Goal: Task Accomplishment & Management: Manage account settings

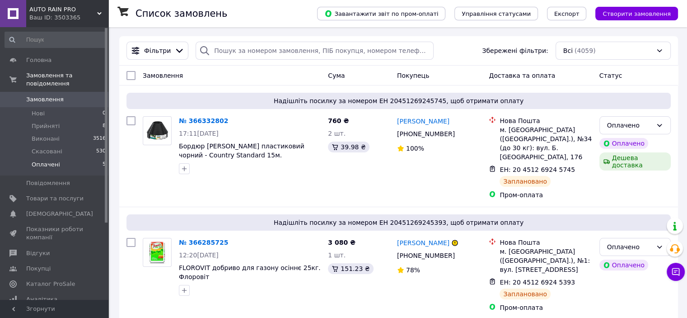
click at [43, 160] on span "Оплачені" at bounding box center [46, 164] width 28 height 8
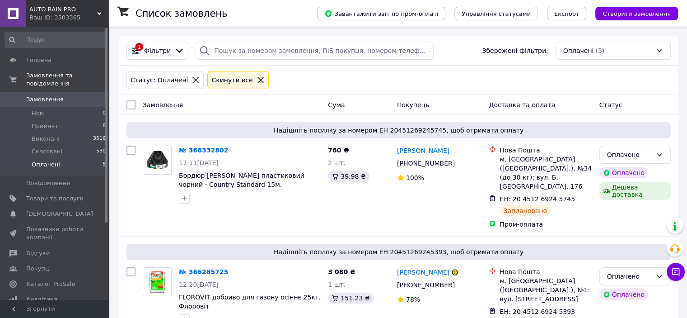
click at [43, 95] on span "Замовлення" at bounding box center [44, 99] width 37 height 8
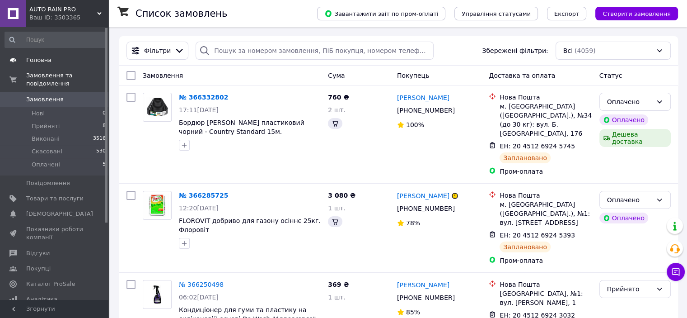
click at [45, 63] on span "Головна" at bounding box center [38, 60] width 25 height 8
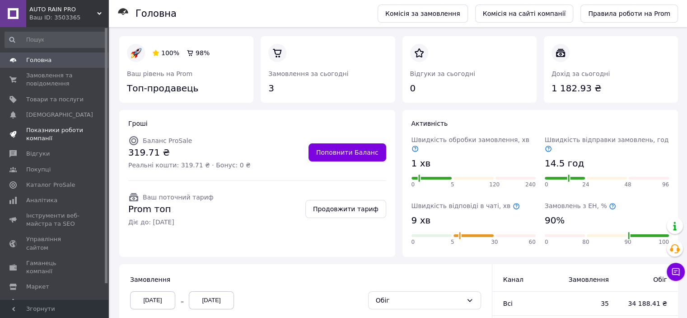
click at [48, 133] on span "Показники роботи компанії" at bounding box center [54, 134] width 57 height 16
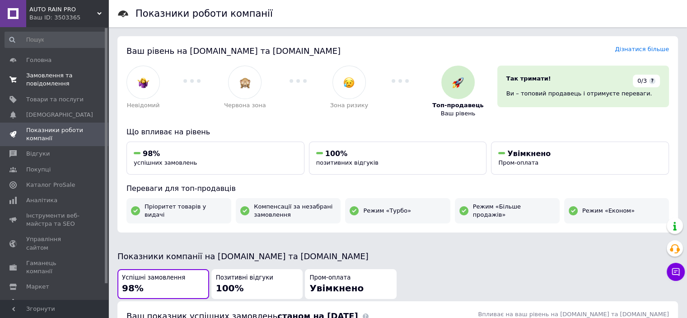
click at [44, 73] on span "Замовлення та повідомлення" at bounding box center [54, 79] width 57 height 16
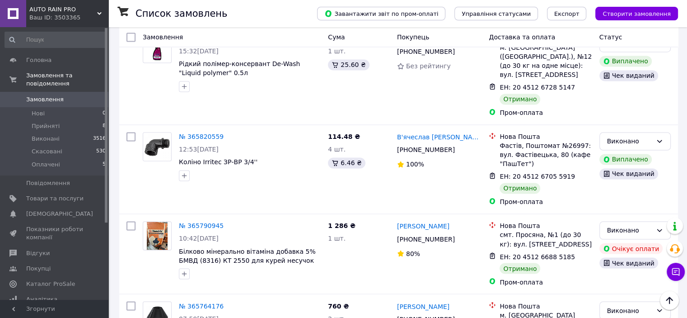
scroll to position [1554, 0]
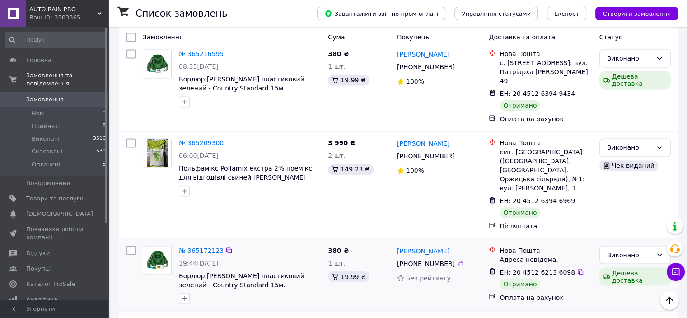
scroll to position [1466, 0]
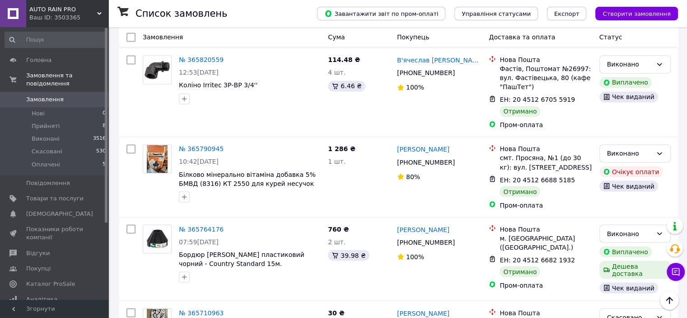
scroll to position [1554, 0]
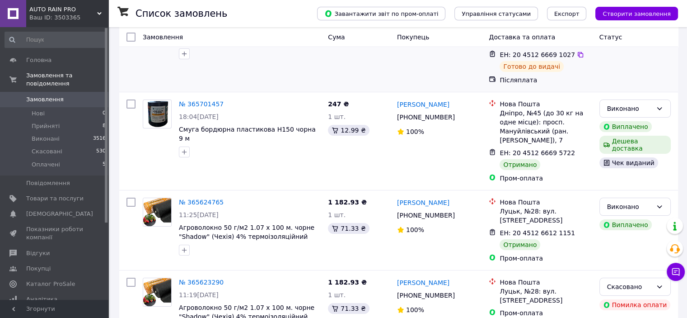
scroll to position [90, 0]
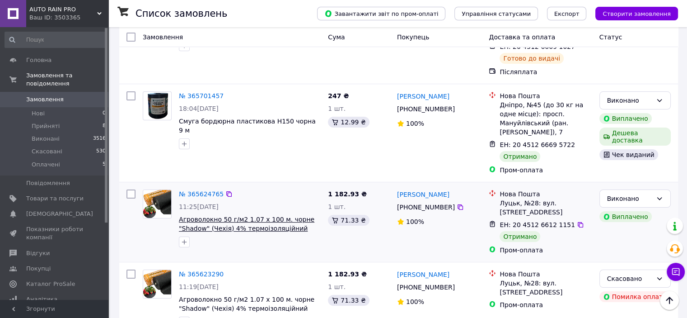
click at [205, 220] on span "Агроволокно 50 г/м2 1.07 х 100 м. чорне "Shadow" (Чехія) 4% термоізоляційний на…" at bounding box center [247, 227] width 136 height 25
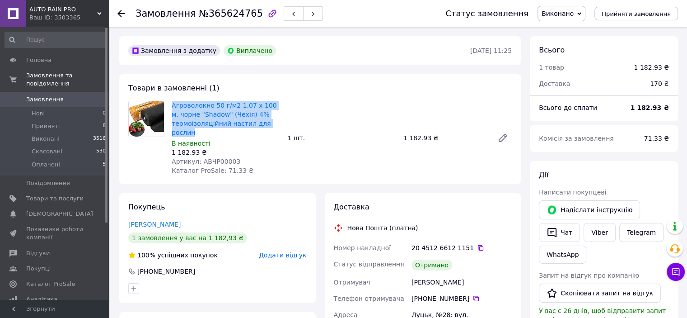
drag, startPoint x: 283, startPoint y: 120, endPoint x: 170, endPoint y: 108, distance: 113.6
click at [170, 108] on div "Агроволокно 50 г/м2 1.07 х 100 м. чорне "Shadow" (Чехія) 4% термоізоляційний на…" at bounding box center [226, 138] width 116 height 78
copy link "Агроволокно 50 г/м2 1.07 х 100 м. чорне "Shadow" (Чехія) 4% термоізоляційний на…"
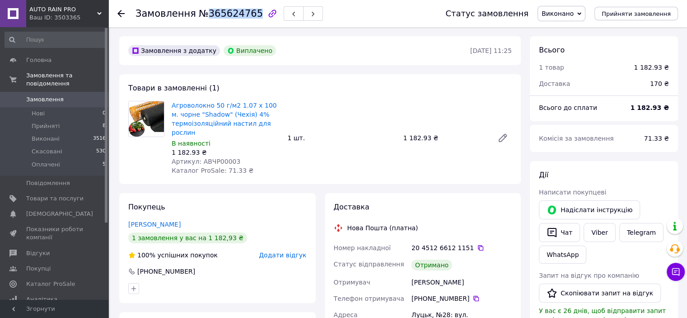
drag, startPoint x: 248, startPoint y: 14, endPoint x: 201, endPoint y: 18, distance: 46.2
click at [201, 18] on span "№365624765" at bounding box center [231, 13] width 64 height 11
copy span "365624765"
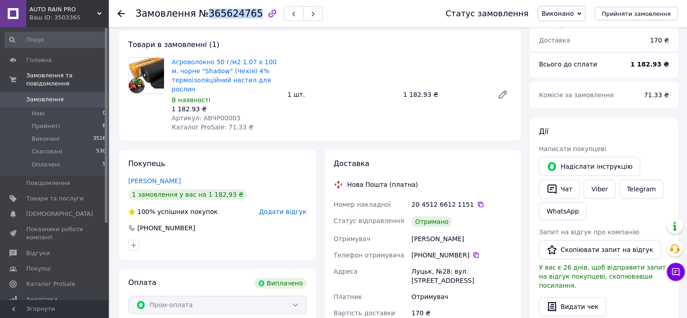
scroll to position [45, 0]
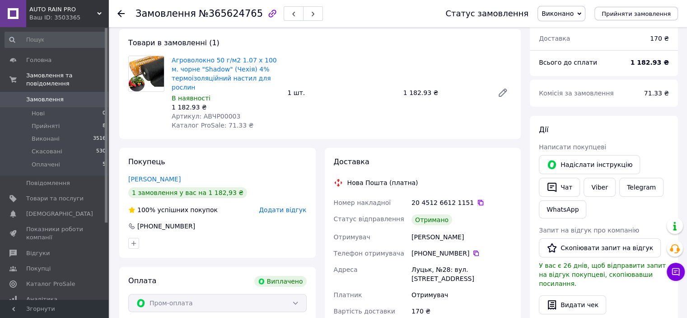
click at [477, 199] on icon at bounding box center [480, 202] width 7 height 7
click at [562, 187] on button "Чат" at bounding box center [559, 187] width 41 height 19
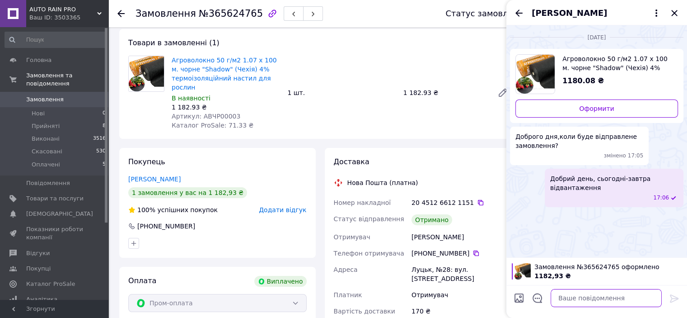
click at [564, 297] on textarea at bounding box center [606, 298] width 111 height 18
paste textarea "https://check.cashalot.org.ua/receipt?id=5412450339&fn=4000954095"
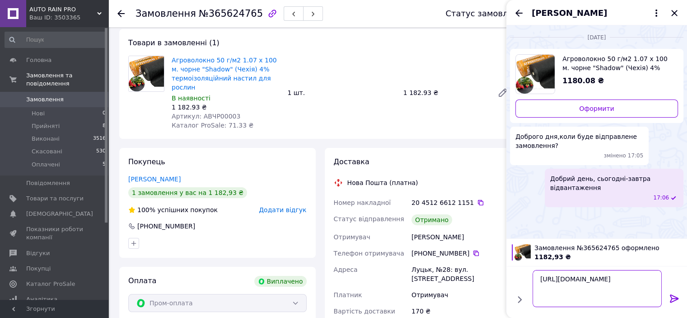
type textarea "https://check.cashalot.org.ua/receipt?id=5412450339&fn=4000954095"
click at [671, 300] on icon at bounding box center [674, 298] width 11 height 11
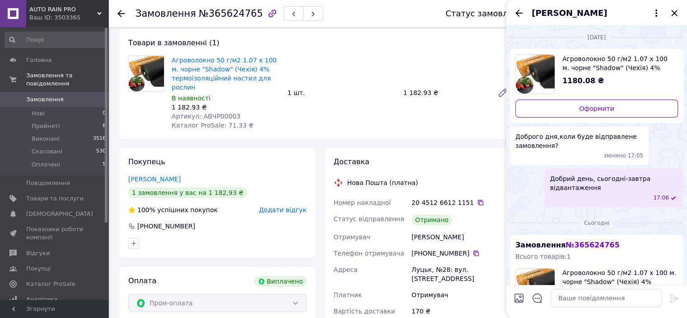
scroll to position [108, 0]
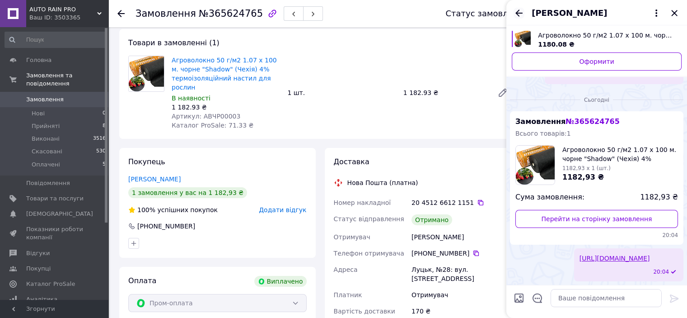
click at [515, 12] on icon "Назад" at bounding box center [519, 13] width 11 height 11
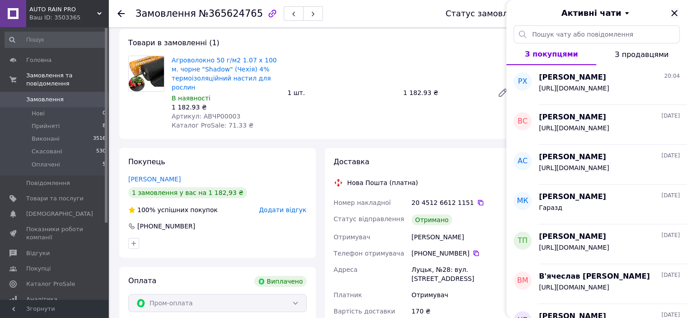
click at [678, 12] on icon "Закрити" at bounding box center [674, 13] width 11 height 11
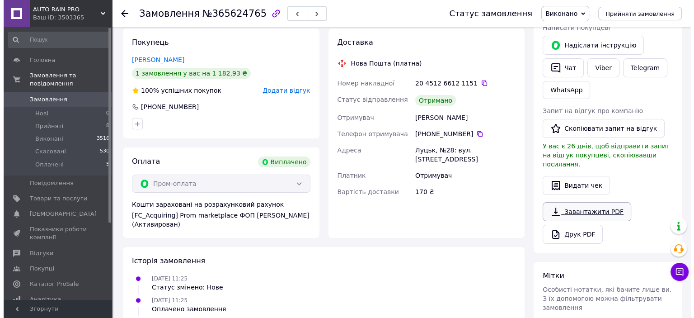
scroll to position [181, 0]
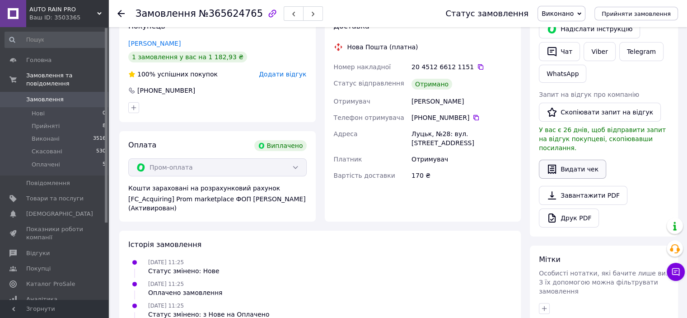
click at [571, 159] on button "Видати чек" at bounding box center [572, 168] width 67 height 19
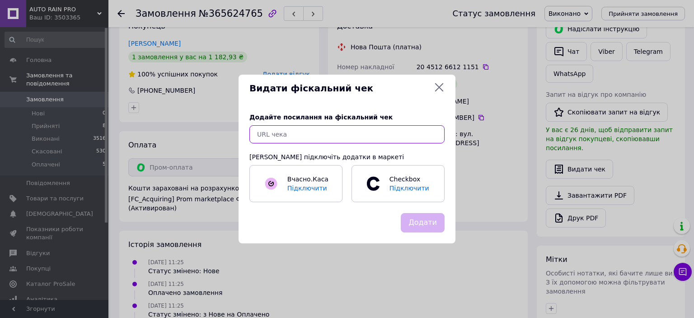
click at [274, 138] on input "text" at bounding box center [346, 134] width 195 height 18
paste input "https://check.cashalot.org.ua/receipt?id=5412450339&fn=4000954095"
type input "https://check.cashalot.org.ua/receipt?id=5412450339&fn=4000954095"
click at [424, 219] on button "Додати" at bounding box center [423, 222] width 44 height 19
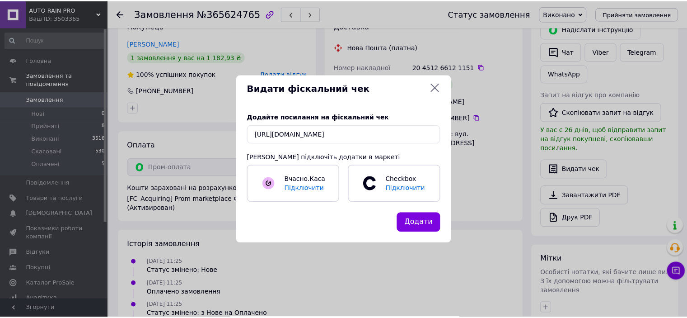
scroll to position [0, 0]
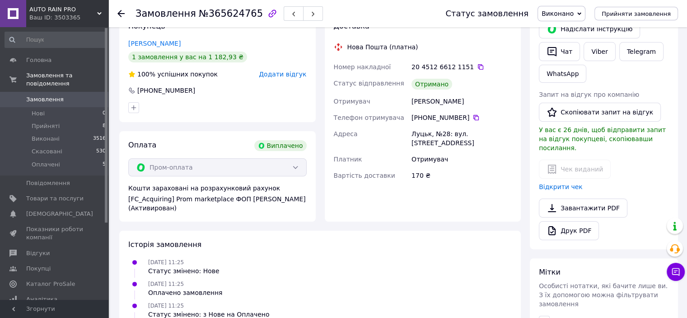
click at [116, 18] on div "Замовлення №365624765 Статус замовлення Виконано Прийнято Скасовано Оплачено Пр…" at bounding box center [397, 13] width 579 height 27
click at [119, 14] on use at bounding box center [120, 13] width 7 height 7
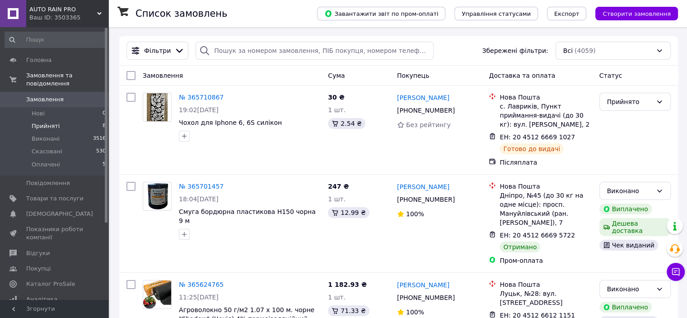
click at [44, 122] on span "Прийняті" at bounding box center [46, 126] width 28 height 8
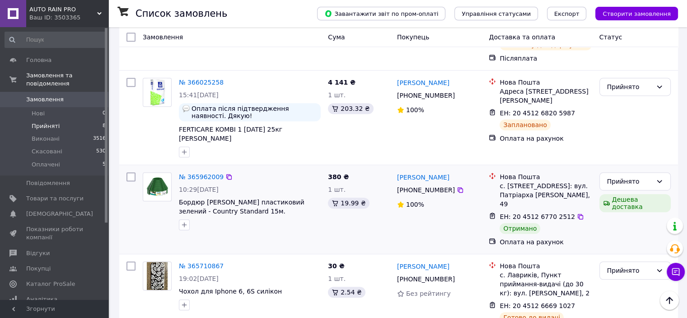
scroll to position [497, 0]
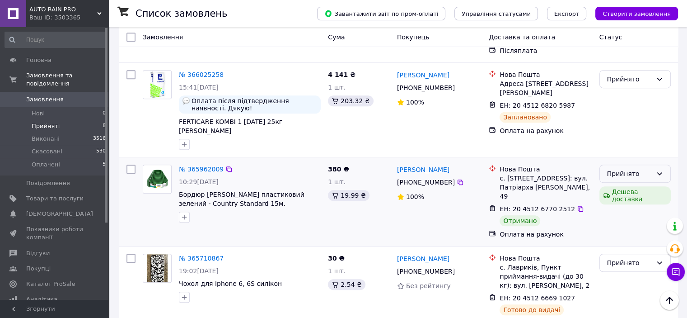
click at [660, 170] on icon at bounding box center [659, 173] width 7 height 7
click at [627, 175] on li "Виконано" at bounding box center [634, 175] width 70 height 16
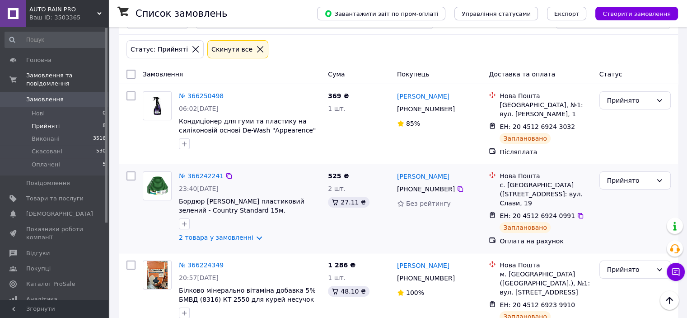
scroll to position [0, 0]
